Goal: Task Accomplishment & Management: Use online tool/utility

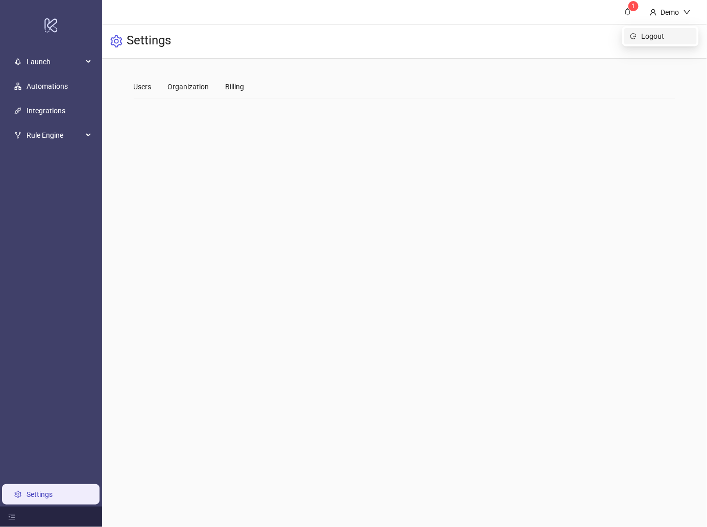
click at [658, 36] on span "Logout" at bounding box center [665, 36] width 49 height 11
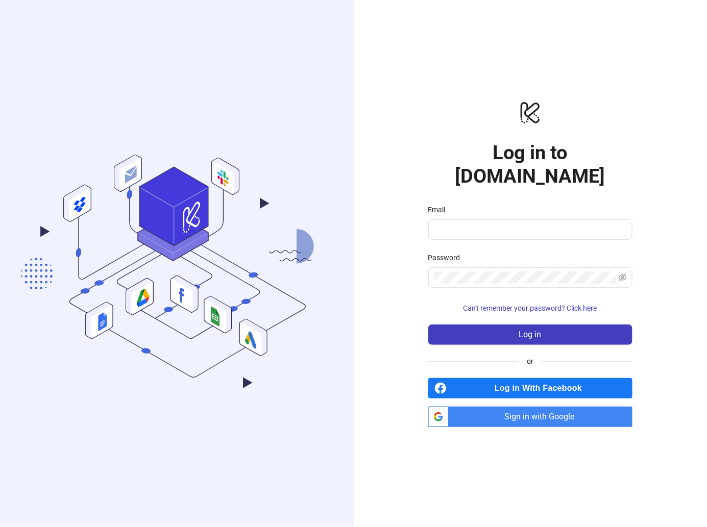
click at [550, 409] on span "Sign in with Google" at bounding box center [543, 417] width 180 height 20
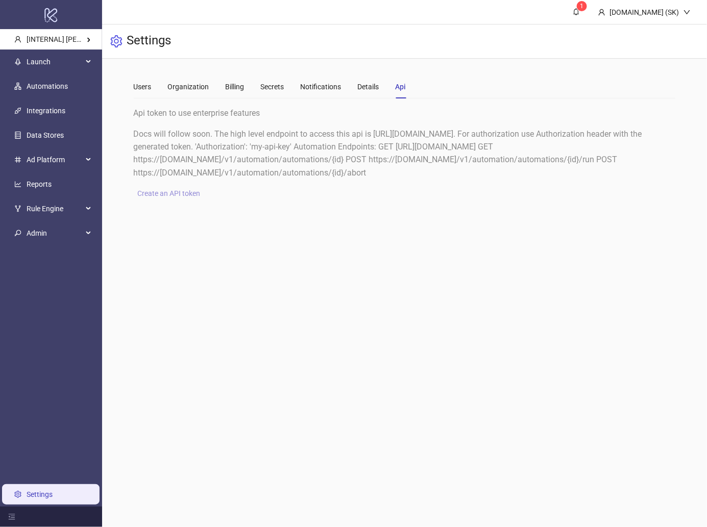
click at [183, 190] on span "Create an API token" at bounding box center [169, 193] width 63 height 8
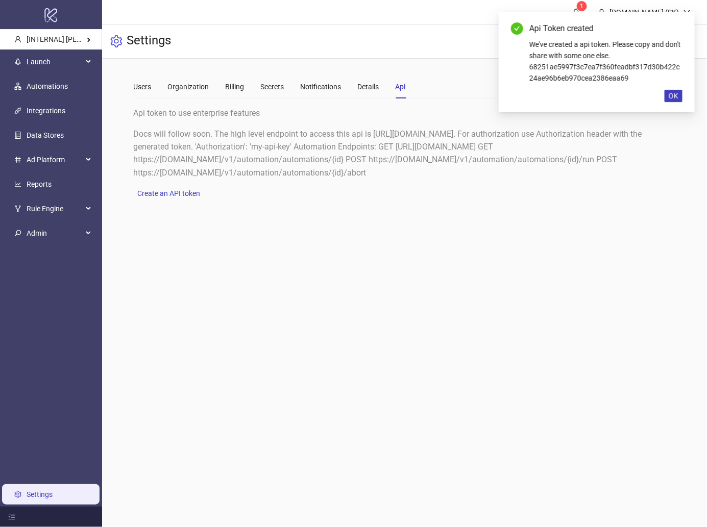
click at [601, 67] on div "We've created a api token. Please copy and don't share with some one else. 6825…" at bounding box center [605, 61] width 153 height 45
copy div "68251ae5997f3c7ea7f360feadbf317d30b422c24ae96b6eb970cea2386eaa69"
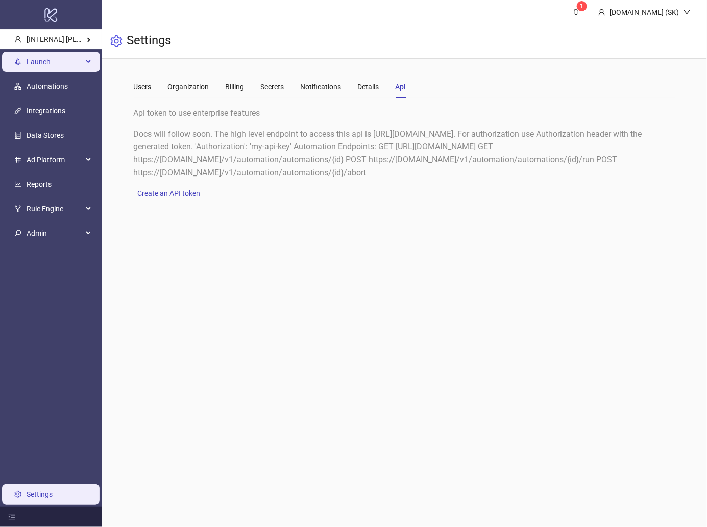
click at [84, 70] on div "Launch" at bounding box center [51, 62] width 98 height 20
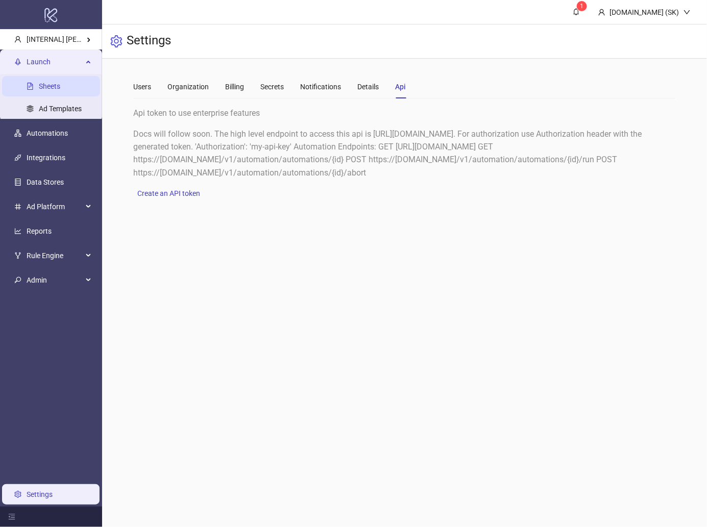
click at [60, 82] on link "Sheets" at bounding box center [49, 86] width 21 height 8
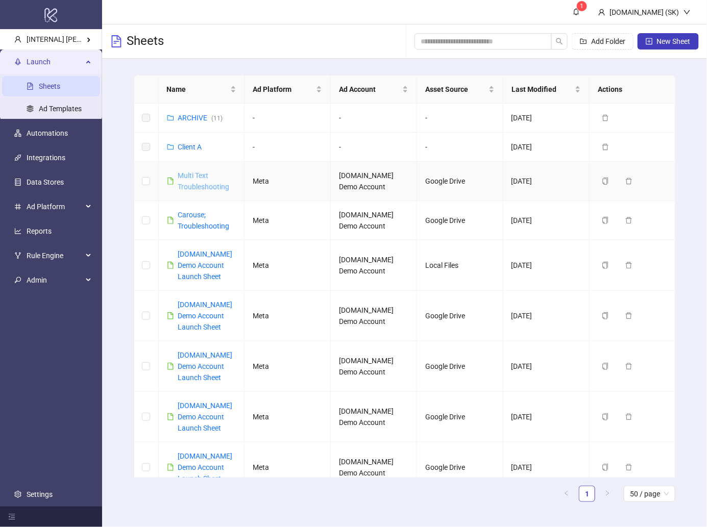
click at [200, 187] on link "Multi Text Troubleshooting" at bounding box center [204, 180] width 52 height 19
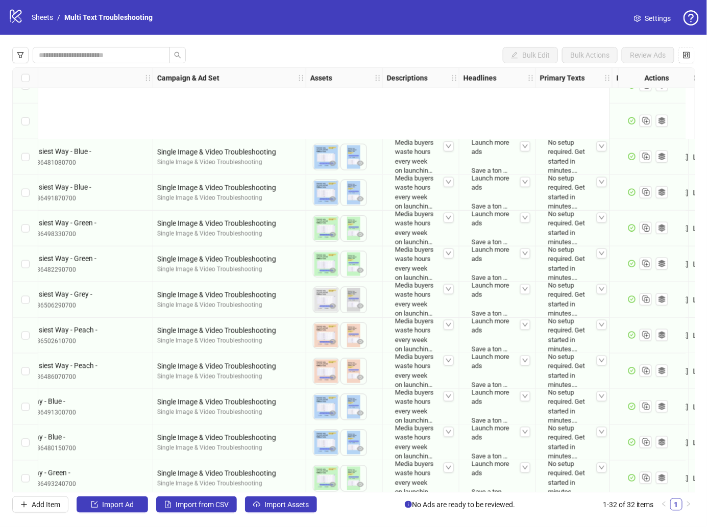
scroll to position [743, 125]
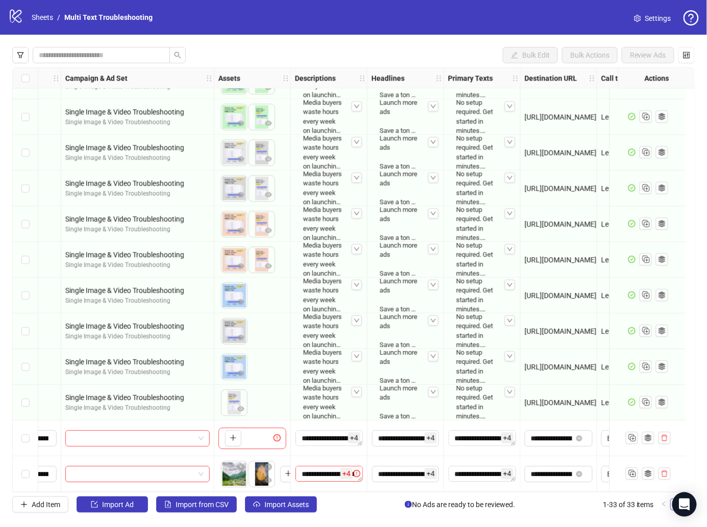
scroll to position [779, 226]
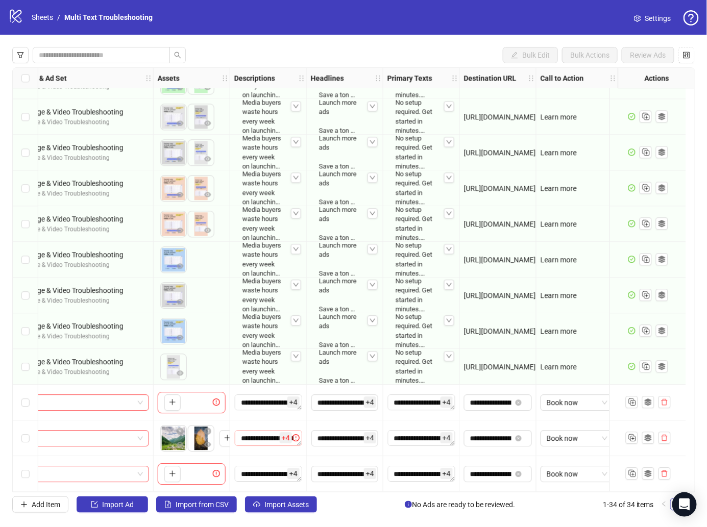
scroll to position [814, 0]
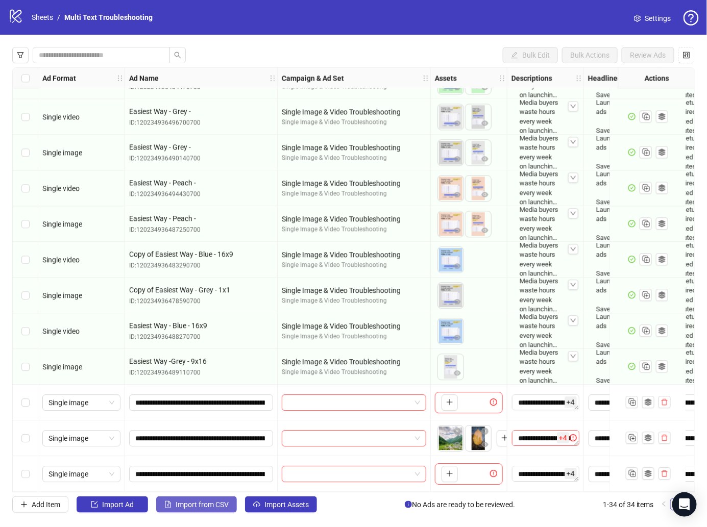
click at [225, 505] on span "Import from CSV" at bounding box center [202, 505] width 53 height 8
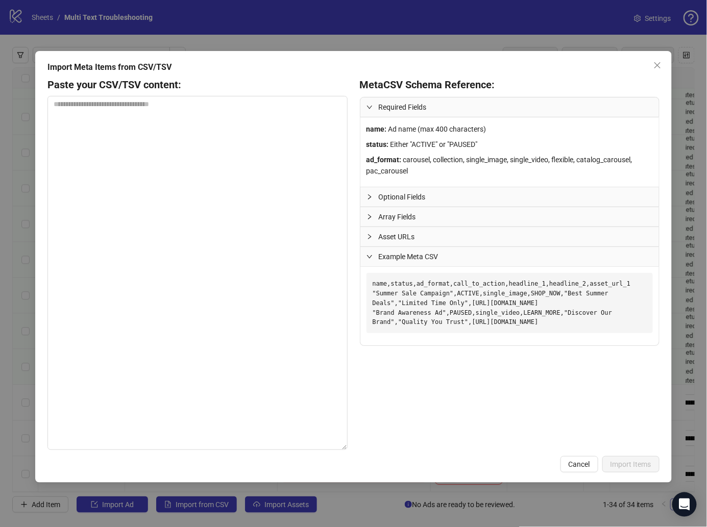
drag, startPoint x: 586, startPoint y: 337, endPoint x: 358, endPoint y: 279, distance: 235.3
click at [358, 279] on div "Paste your CSV/TSV content: Meta CSV Schema Reference: Required Fields name : A…" at bounding box center [353, 264] width 612 height 372
copy pre "name,status,ad_format,call_to_action,headline_1,headline_2,asset_url_1 "Summer …"
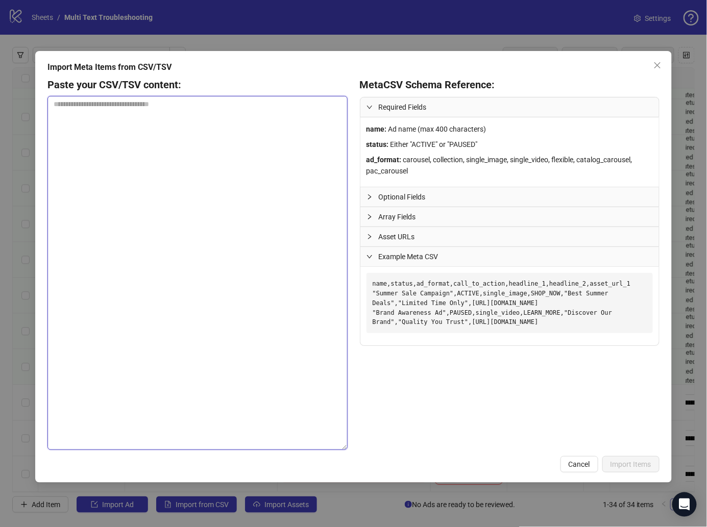
click at [235, 270] on textarea at bounding box center [197, 273] width 300 height 354
paste textarea "**********"
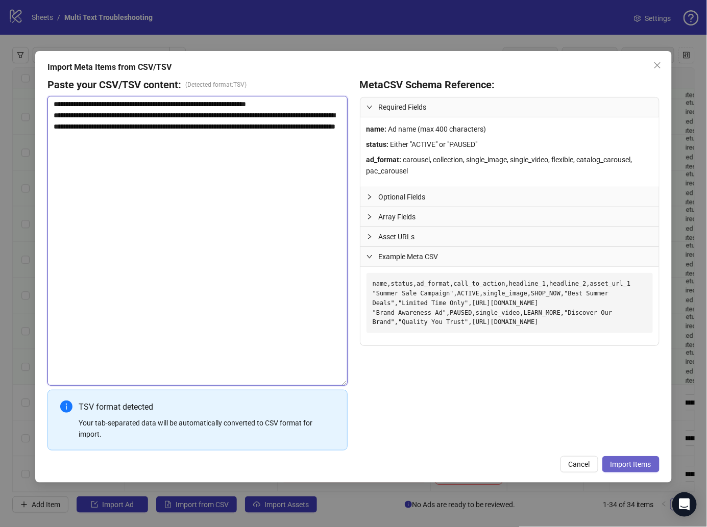
type textarea "**********"
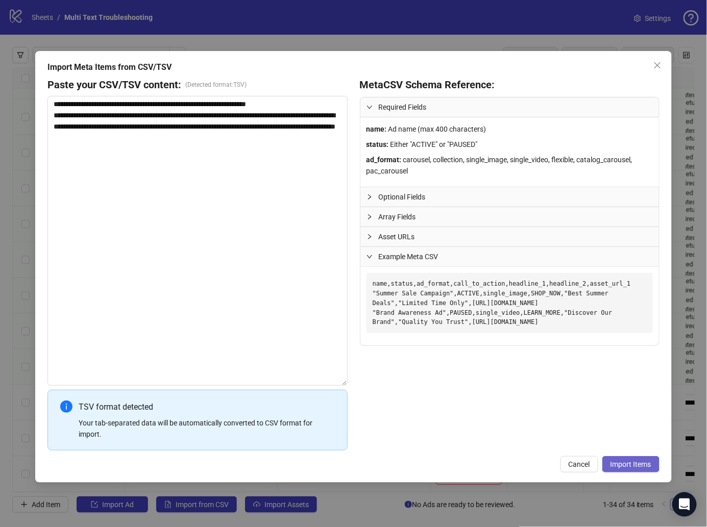
click at [650, 457] on button "Import Items" at bounding box center [630, 464] width 57 height 16
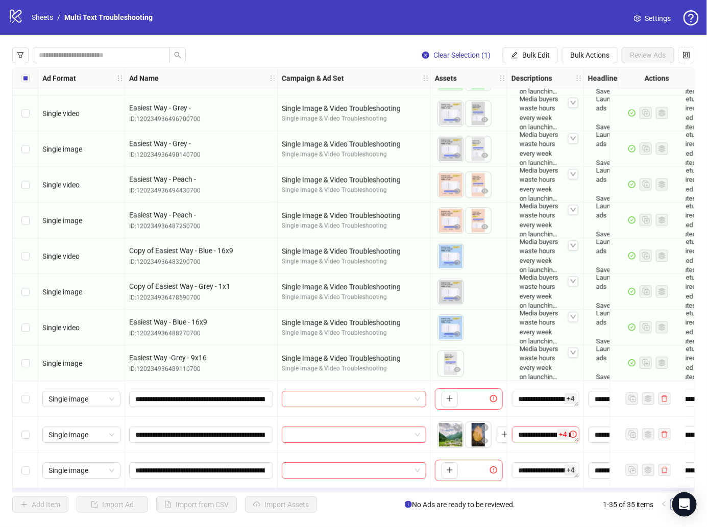
scroll to position [850, 0]
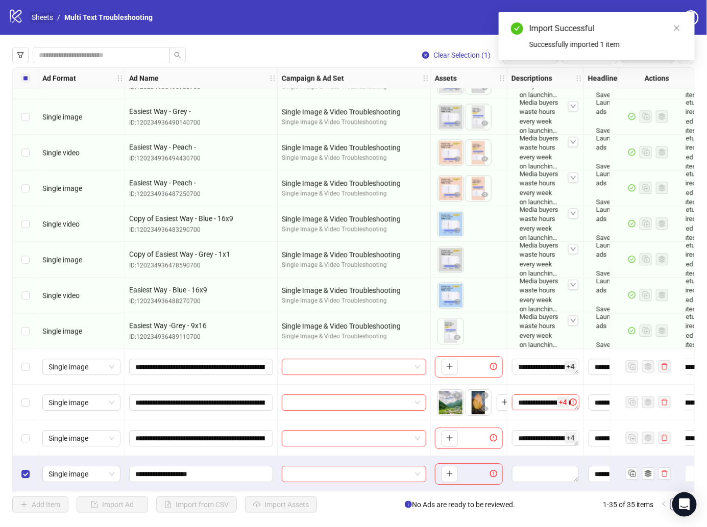
click at [42, 17] on link "Sheets" at bounding box center [43, 17] width 26 height 11
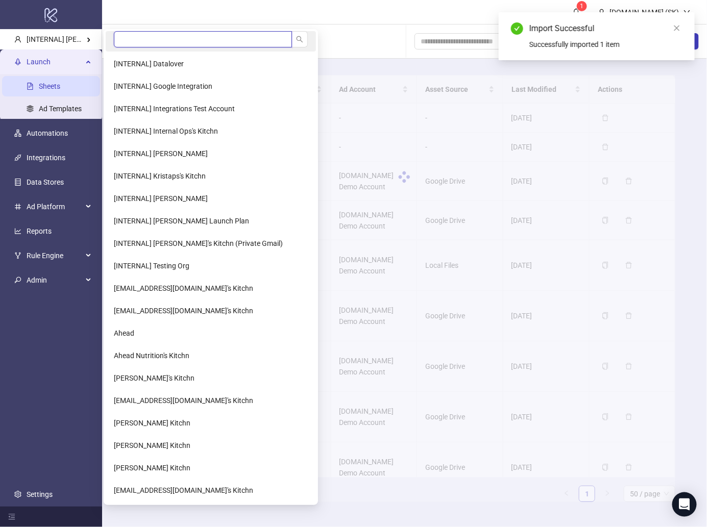
click at [146, 37] on input "search" at bounding box center [203, 39] width 178 height 16
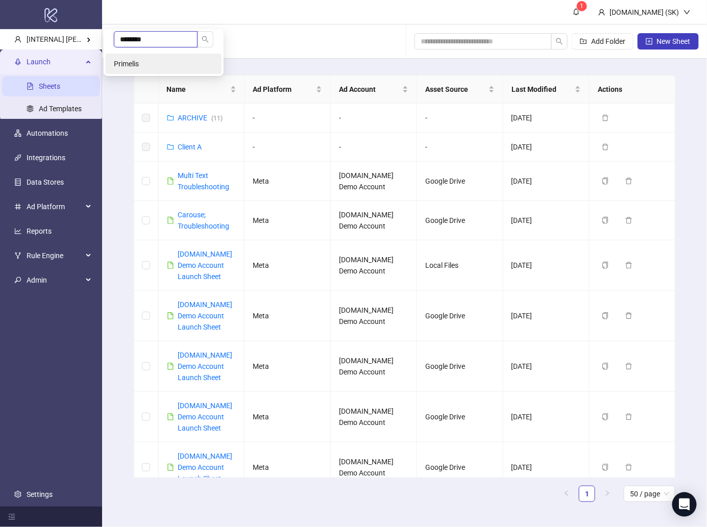
type input "********"
click at [140, 69] on li "Primelis" at bounding box center [164, 64] width 116 height 20
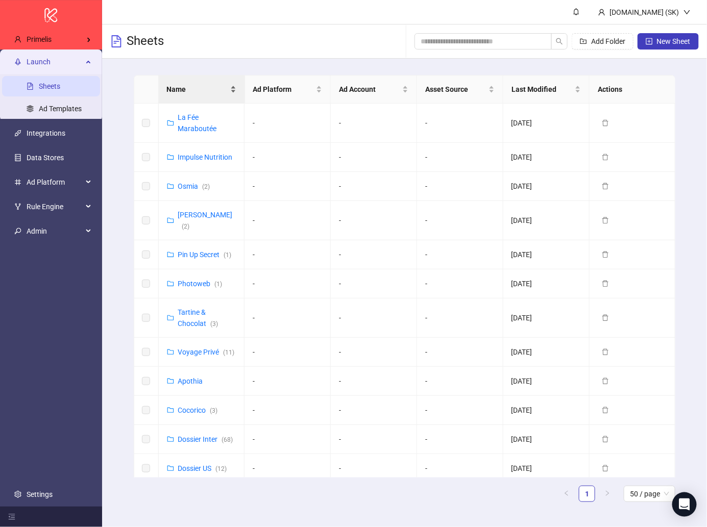
click at [211, 95] on div "Name" at bounding box center [201, 89] width 69 height 11
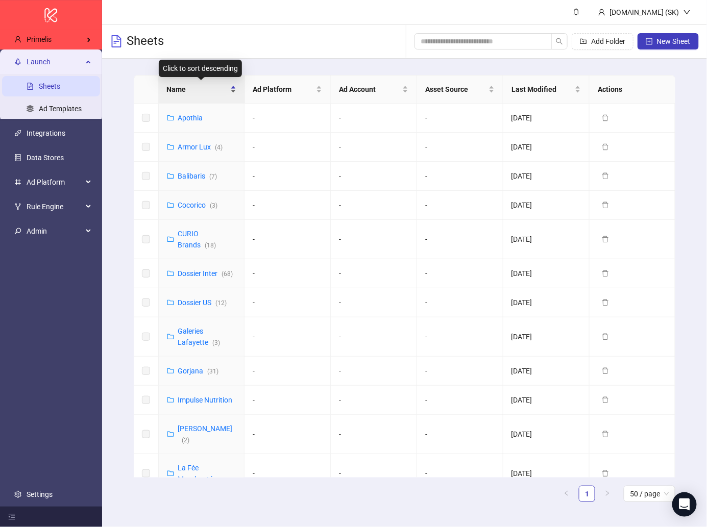
click at [213, 91] on span "Name" at bounding box center [197, 89] width 61 height 11
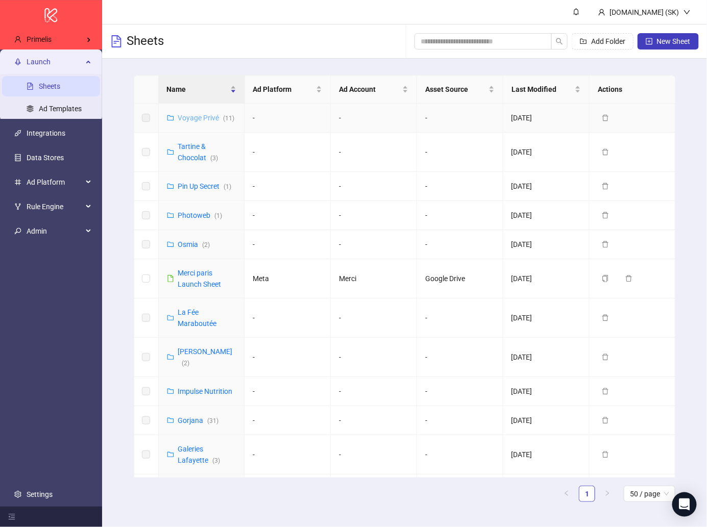
click at [202, 117] on link "Voyage Privé ( 11 )" at bounding box center [206, 118] width 57 height 8
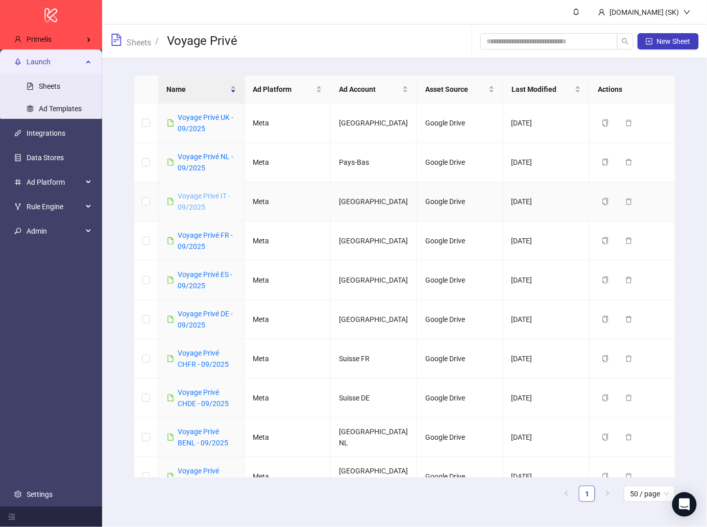
click at [212, 195] on link "Voyage Privé IT - 09/2025" at bounding box center [204, 201] width 53 height 19
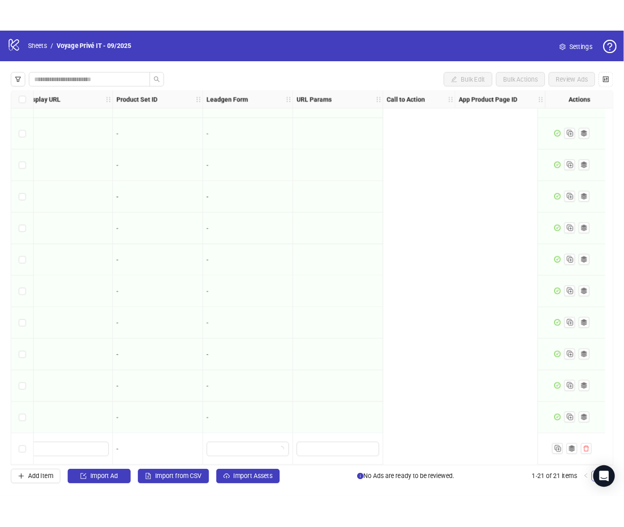
scroll to position [350, 0]
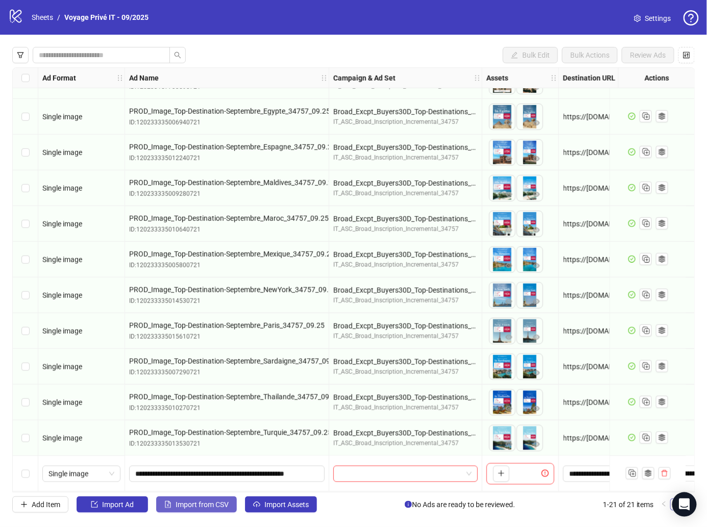
click at [196, 507] on span "Import from CSV" at bounding box center [202, 505] width 53 height 8
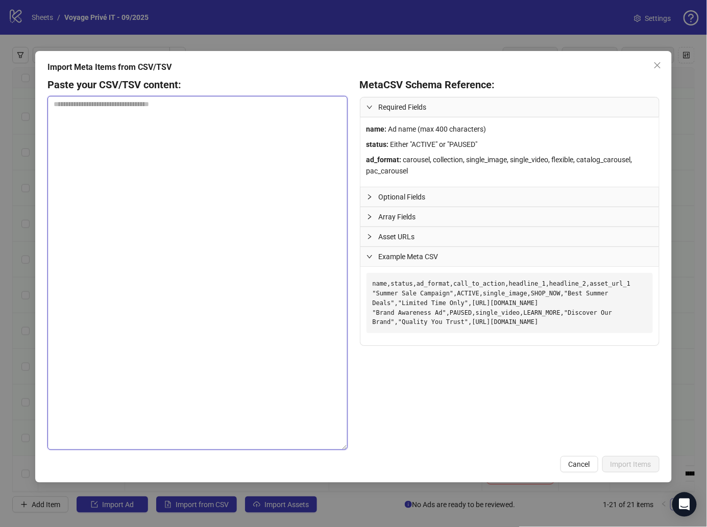
click at [206, 227] on textarea at bounding box center [197, 273] width 300 height 354
paste textarea "**********"
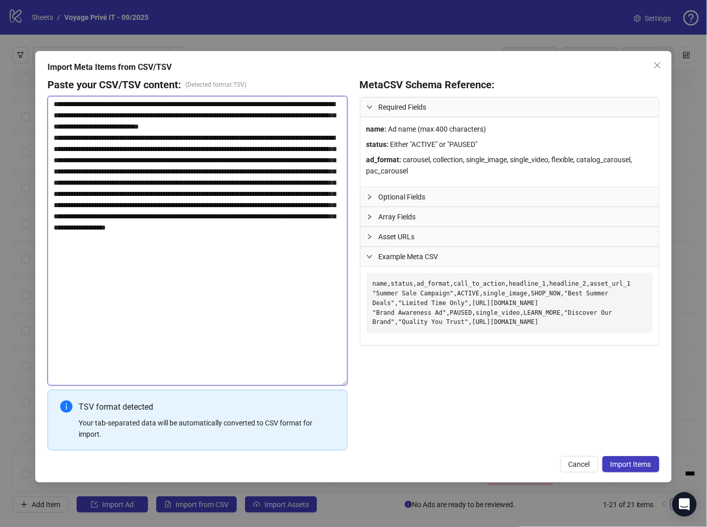
type textarea "**********"
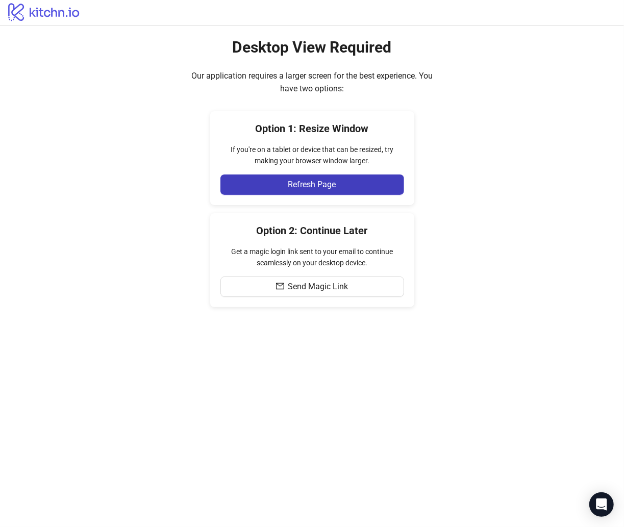
click at [463, 205] on div "Desktop View Required Our application requires a larger screen for the best exp…" at bounding box center [312, 173] width 624 height 294
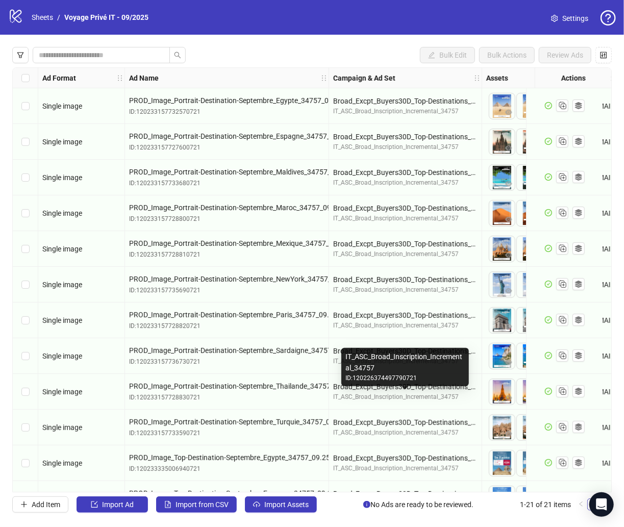
scroll to position [350, 0]
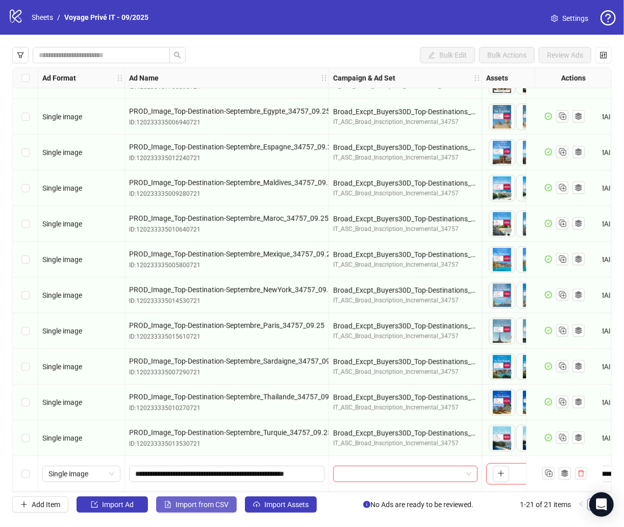
click at [197, 504] on span "Import from CSV" at bounding box center [202, 505] width 53 height 8
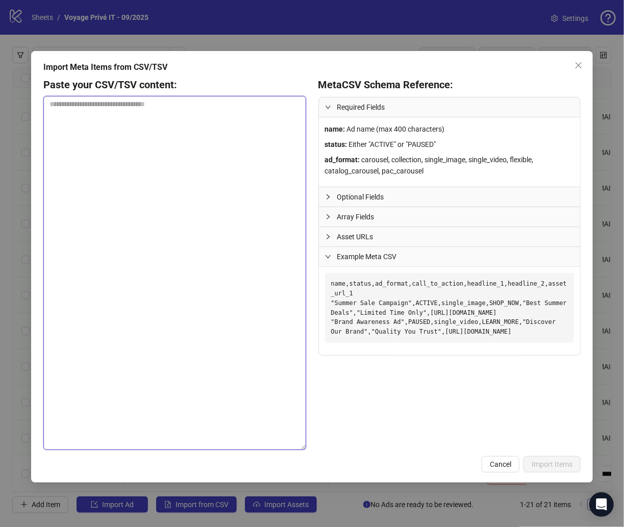
click at [231, 209] on textarea at bounding box center [174, 273] width 262 height 354
paste textarea "**********"
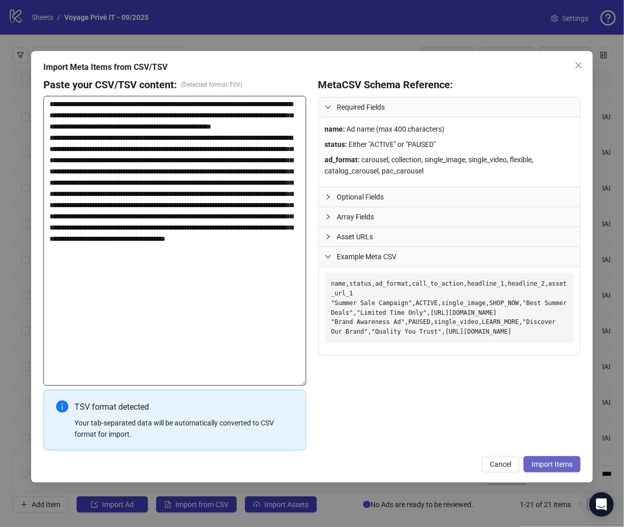
type textarea "**********"
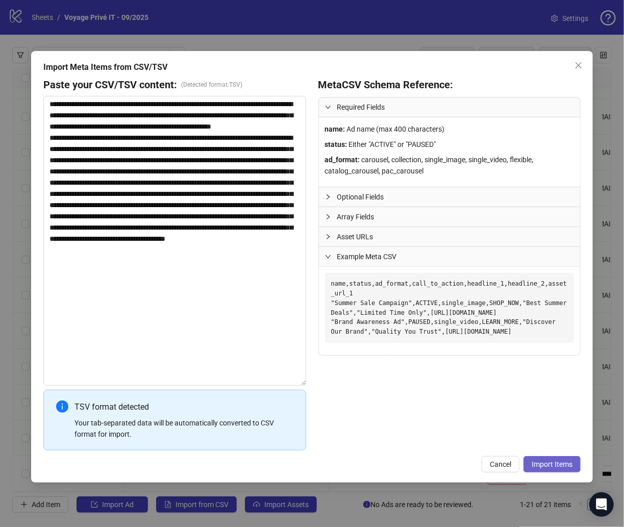
click at [539, 461] on span "Import Items" at bounding box center [552, 464] width 41 height 8
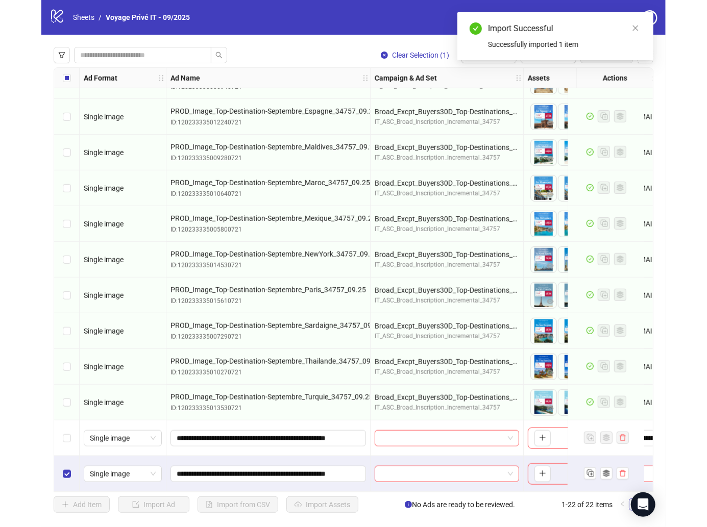
scroll to position [386, 193]
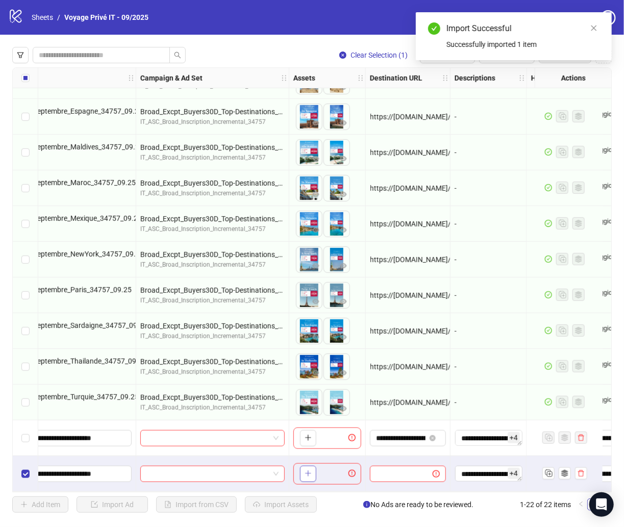
click at [308, 471] on icon "plus" at bounding box center [308, 474] width 1 height 6
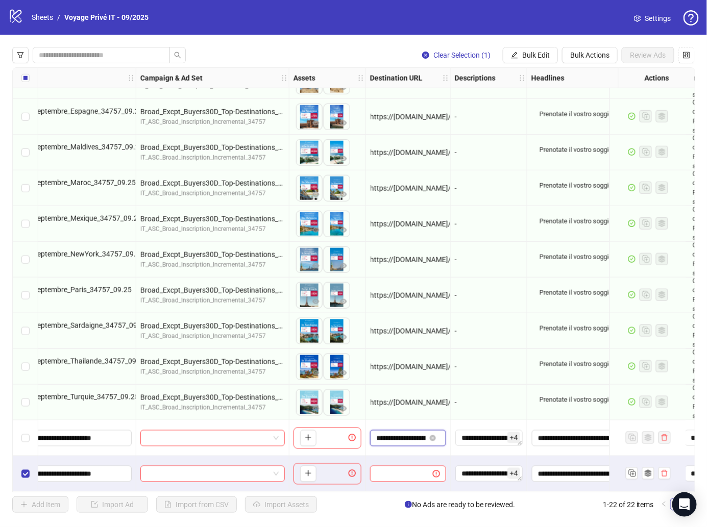
click at [407, 433] on input "**********" at bounding box center [400, 438] width 49 height 11
click at [404, 471] on input "text" at bounding box center [397, 473] width 42 height 11
paste input "**********"
type input "**********"
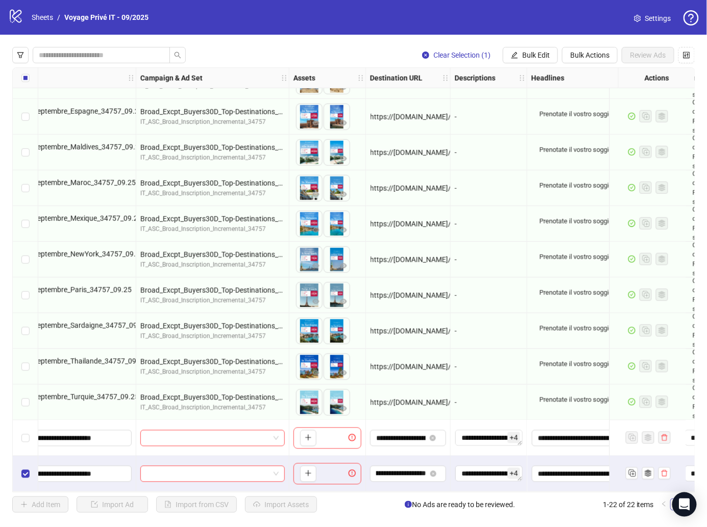
click at [403, 456] on div "**********" at bounding box center [408, 474] width 85 height 36
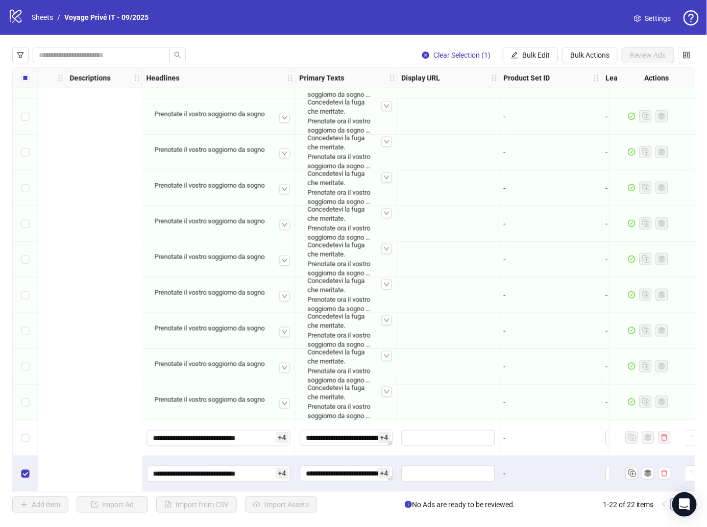
scroll to position [386, 958]
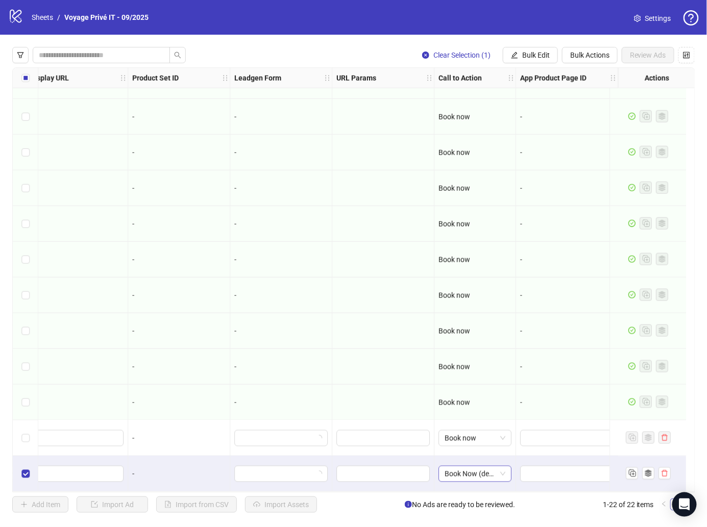
click at [468, 466] on span "Book Now (deprecated)" at bounding box center [474, 473] width 61 height 15
click at [665, 474] on button "button" at bounding box center [664, 473] width 12 height 12
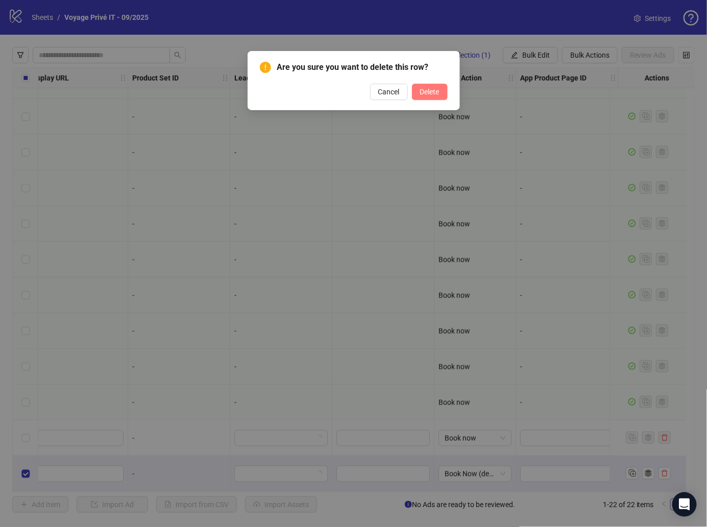
click at [438, 89] on span "Delete" at bounding box center [429, 92] width 19 height 8
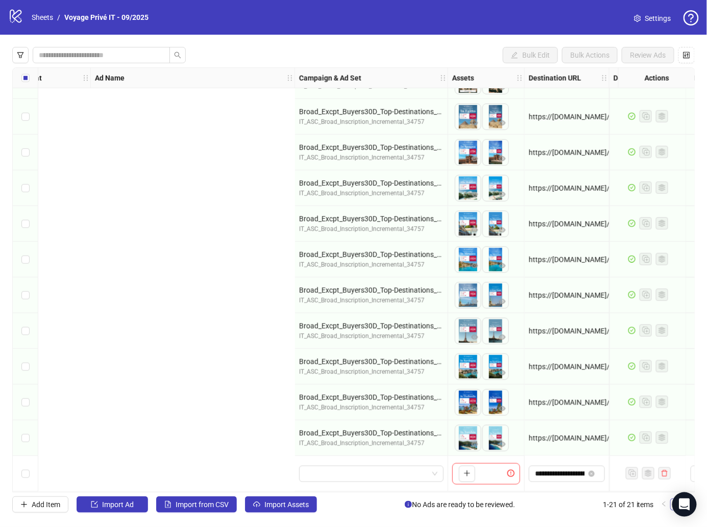
scroll to position [350, 0]
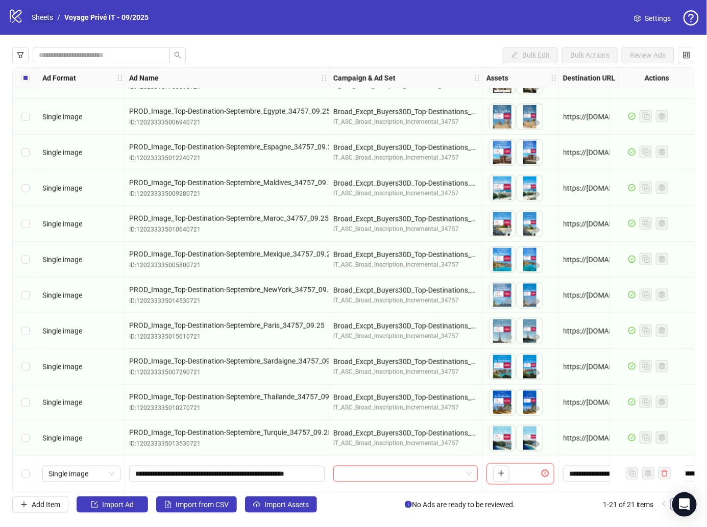
click at [44, 21] on link "Sheets" at bounding box center [43, 17] width 26 height 11
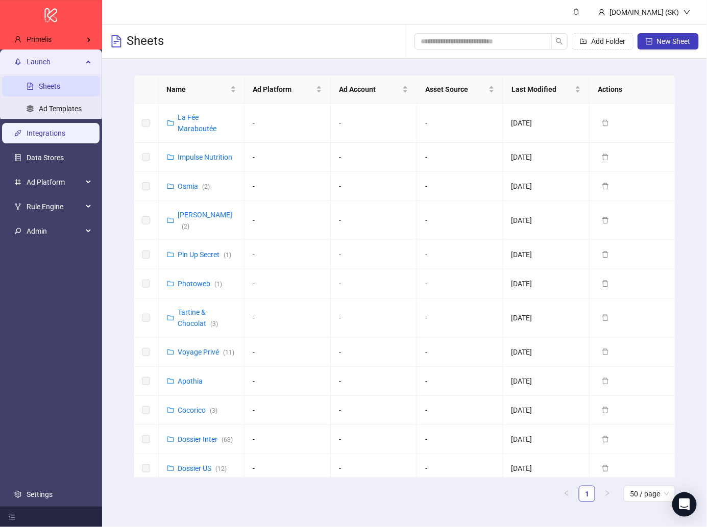
click at [64, 134] on link "Integrations" at bounding box center [46, 133] width 39 height 8
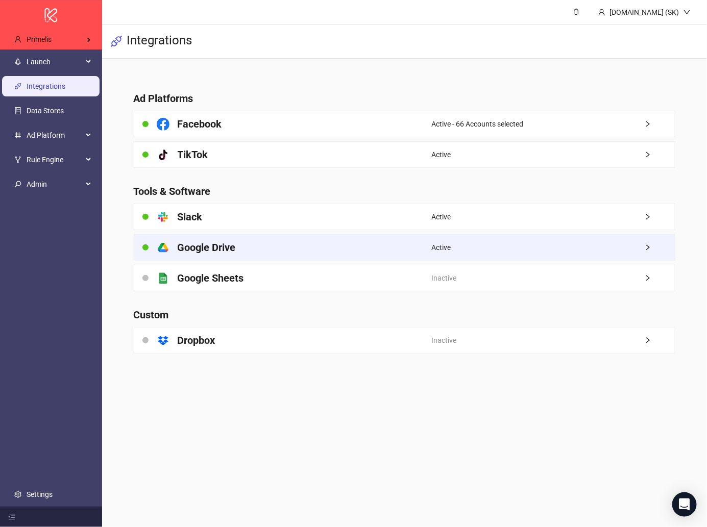
click at [247, 246] on div "platform/google_drive Google Drive" at bounding box center [282, 248] width 297 height 26
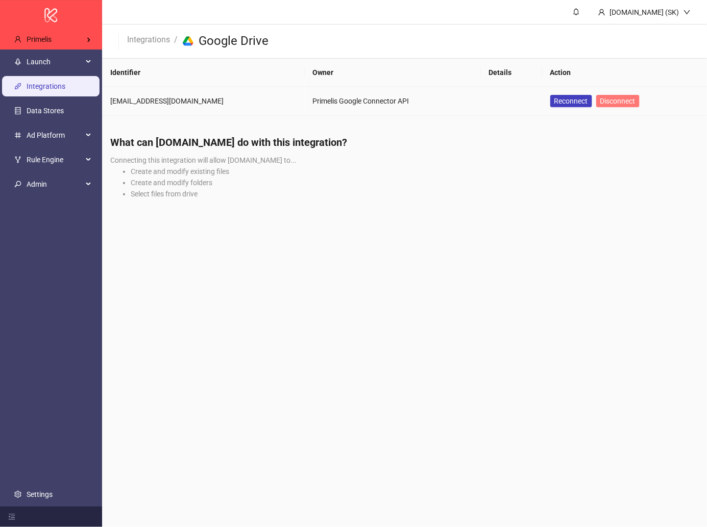
click at [600, 104] on span "Disconnect" at bounding box center [617, 101] width 35 height 8
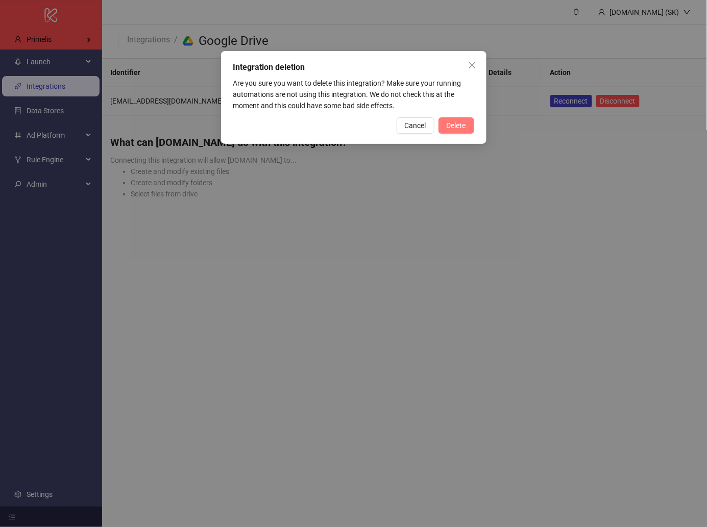
click at [450, 122] on span "Delete" at bounding box center [455, 125] width 19 height 8
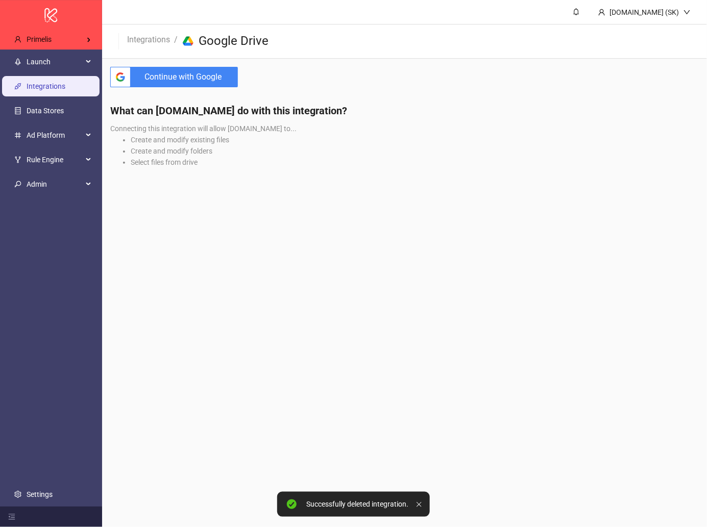
click at [203, 78] on span "Continue with Google" at bounding box center [186, 77] width 103 height 20
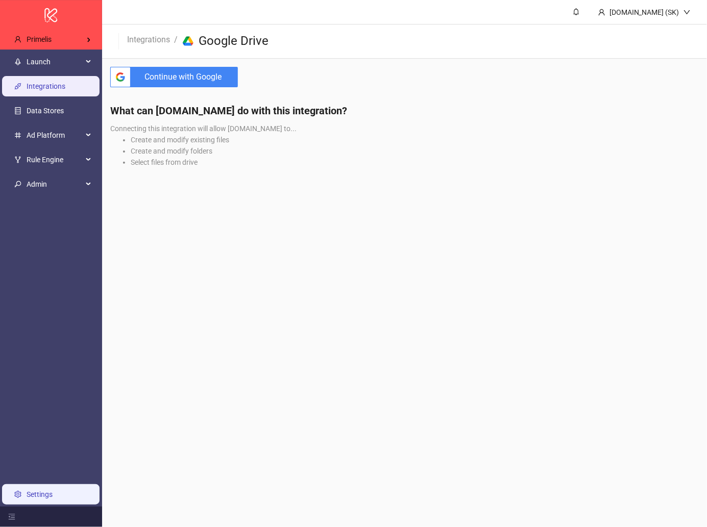
click at [53, 492] on link "Settings" at bounding box center [40, 494] width 26 height 8
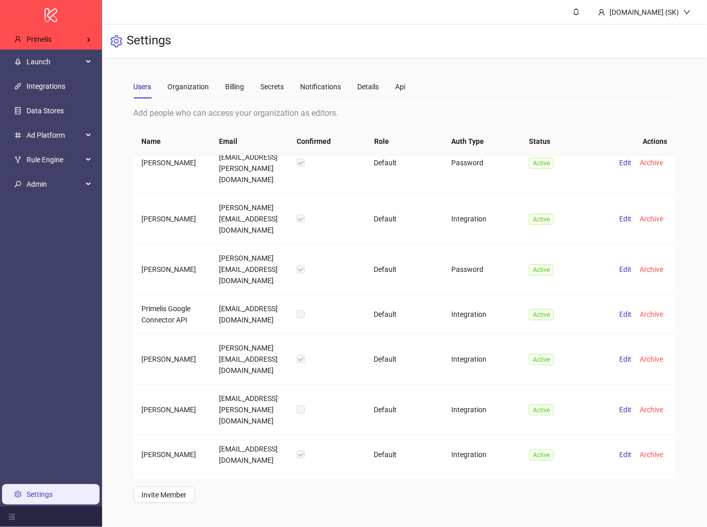
scroll to position [201, 0]
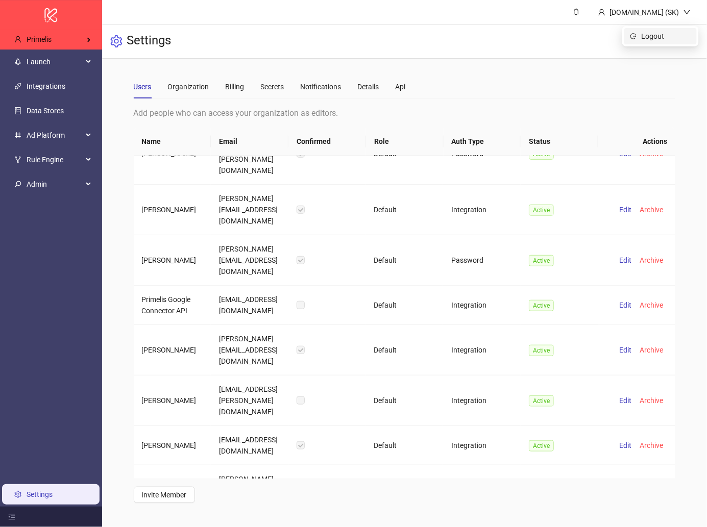
click at [656, 38] on span "Logout" at bounding box center [665, 36] width 49 height 11
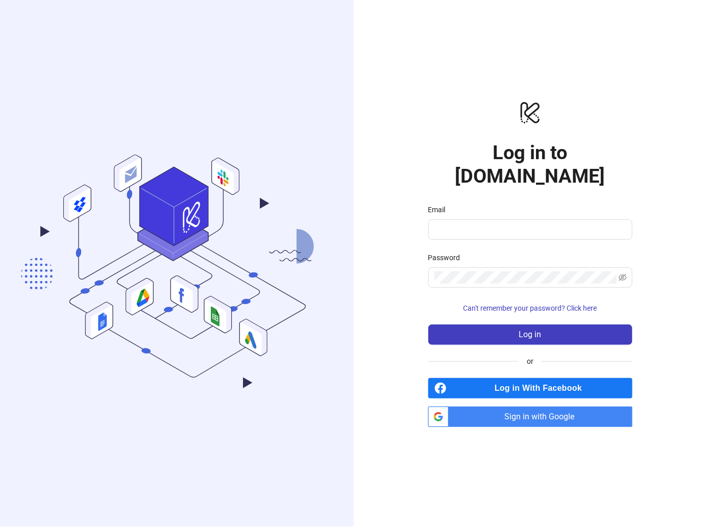
click at [562, 407] on span "Sign in with Google" at bounding box center [543, 417] width 180 height 20
